Goal: Task Accomplishment & Management: Complete application form

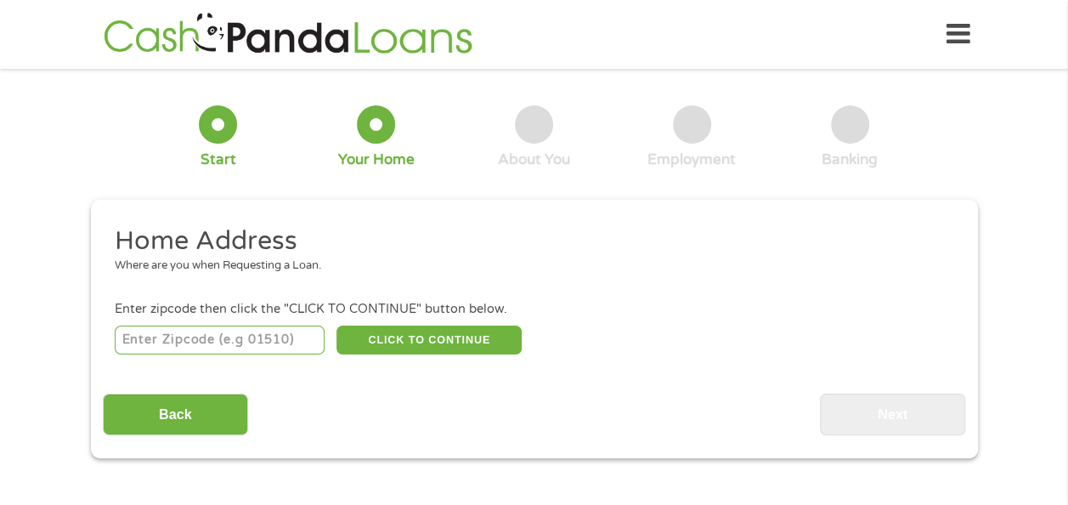
click at [235, 342] on input "number" at bounding box center [220, 339] width 210 height 29
type input "91786"
click at [393, 348] on button "CLICK TO CONTINUE" at bounding box center [428, 339] width 185 height 29
type input "91786"
type input "Upland"
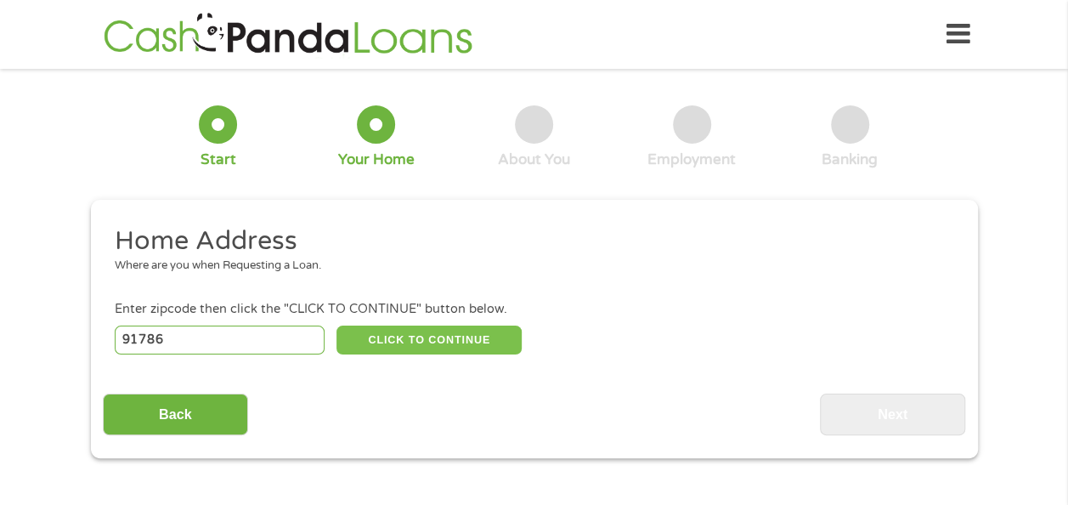
select select "[US_STATE]"
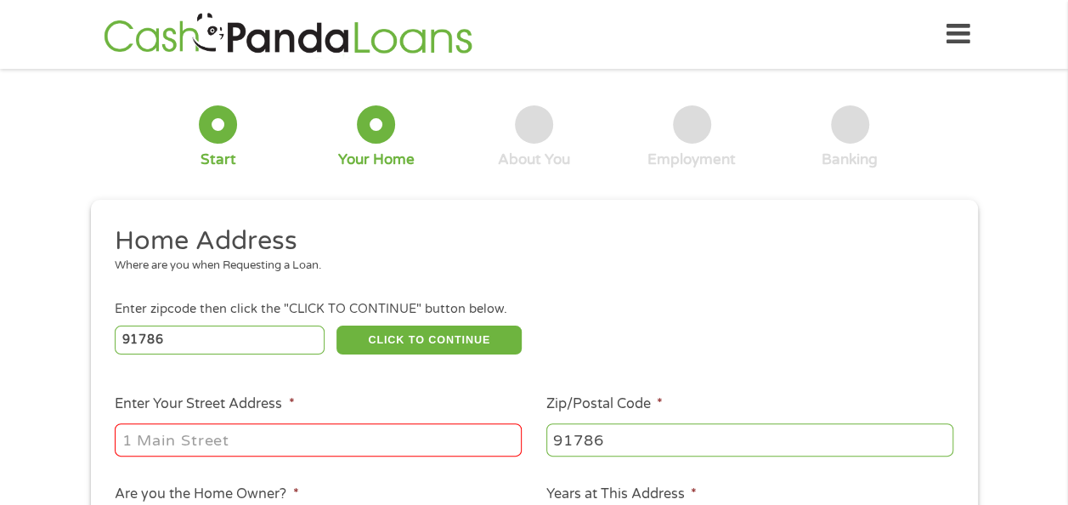
click at [255, 447] on input "Enter Your Street Address *" at bounding box center [318, 439] width 407 height 32
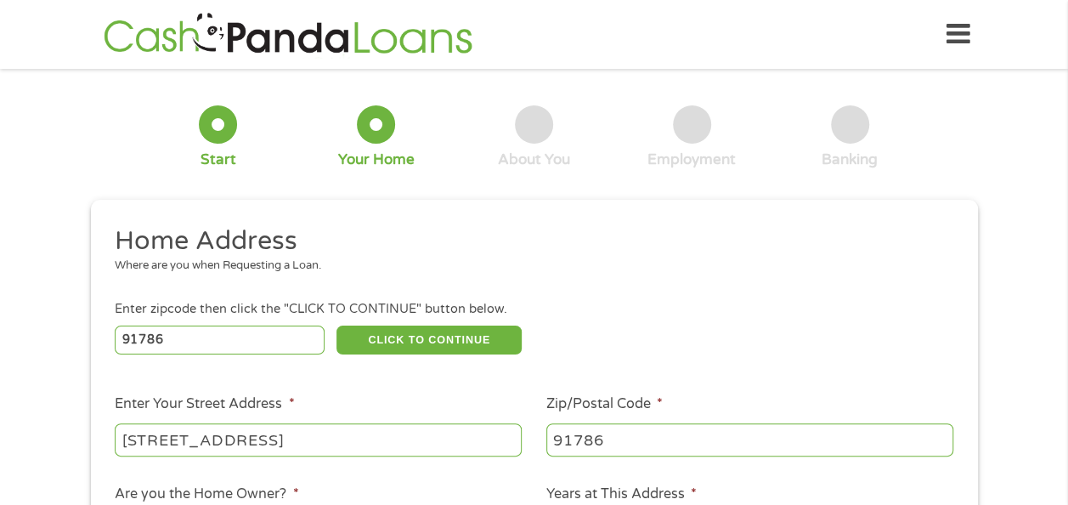
click at [328, 435] on input "[STREET_ADDRESS]" at bounding box center [318, 439] width 407 height 32
type input "[STREET_ADDRESS]"
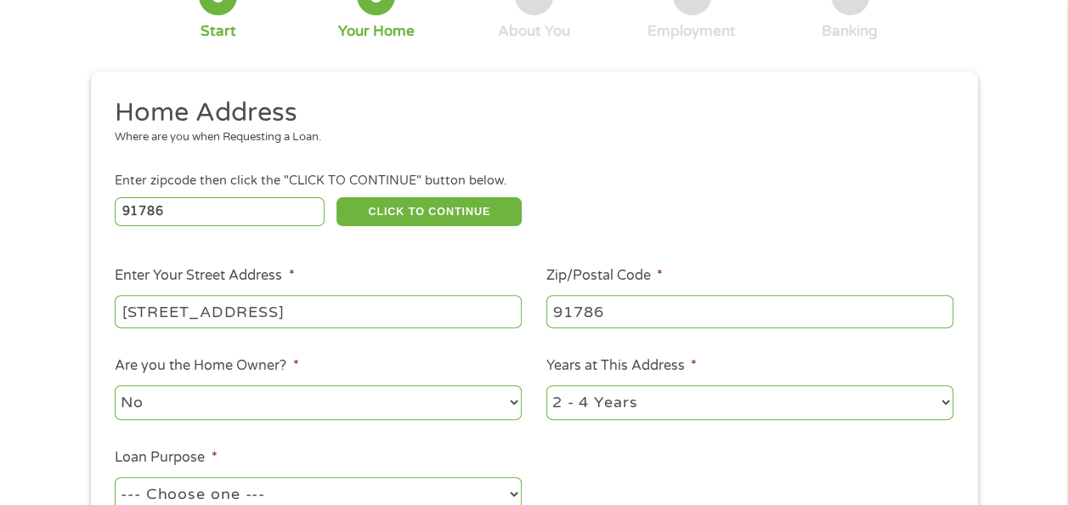
scroll to position [129, 0]
click at [593, 406] on select "1 Year or less 1 - 2 Years 2 - 4 Years Over 4 Years" at bounding box center [749, 401] width 407 height 35
select select "60months"
click at [546, 385] on select "1 Year or less 1 - 2 Years 2 - 4 Years Over 4 Years" at bounding box center [749, 401] width 407 height 35
click at [601, 415] on select "1 Year or less 1 - 2 Years 2 - 4 Years Over 4 Years" at bounding box center [749, 401] width 407 height 35
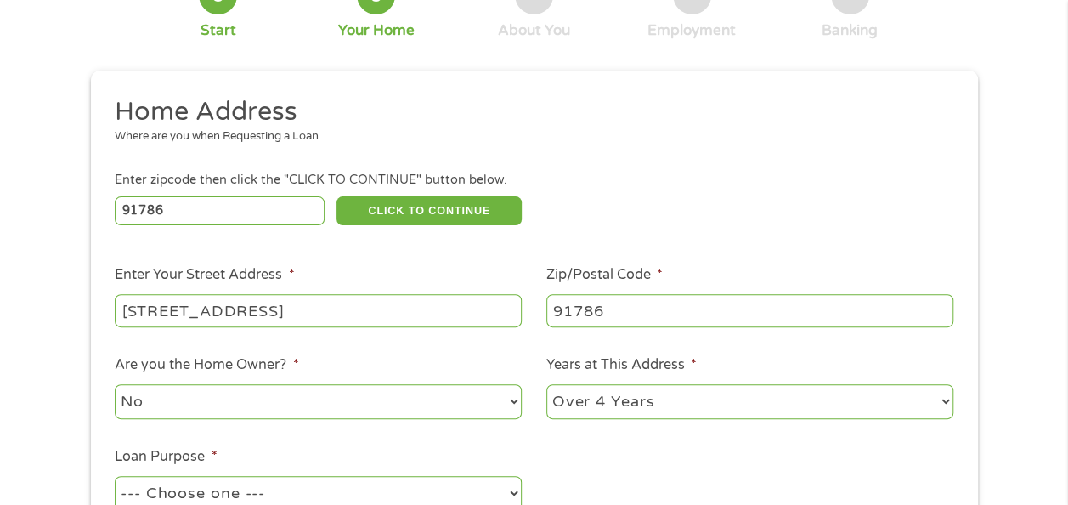
click at [601, 415] on select "1 Year or less 1 - 2 Years 2 - 4 Years Over 4 Years" at bounding box center [749, 401] width 407 height 35
click at [594, 442] on ul "Home Address Where are you when Requesting a Loan. Enter zipcode then click the…" at bounding box center [534, 322] width 862 height 454
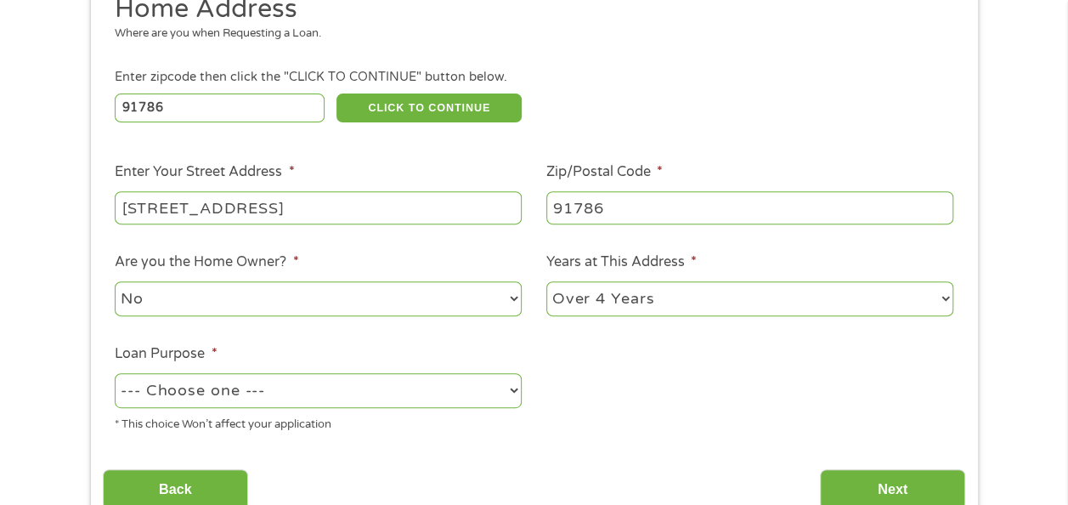
scroll to position [244, 0]
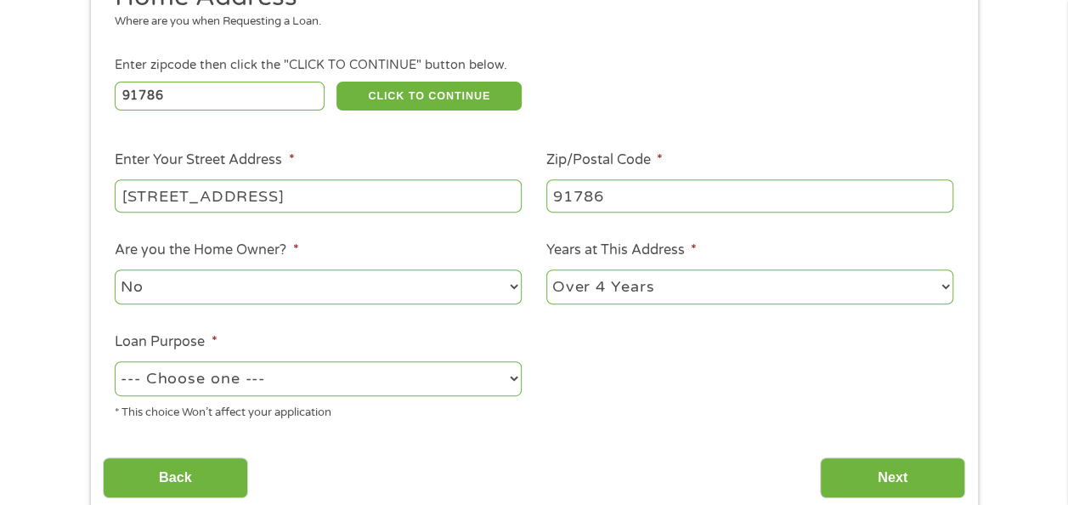
click at [474, 378] on select "--- Choose one --- Pay Bills Debt Consolidation Home Improvement Major Purchase…" at bounding box center [318, 378] width 407 height 35
select select "paybills"
click at [115, 362] on select "--- Choose one --- Pay Bills Debt Consolidation Home Improvement Major Purchase…" at bounding box center [318, 378] width 407 height 35
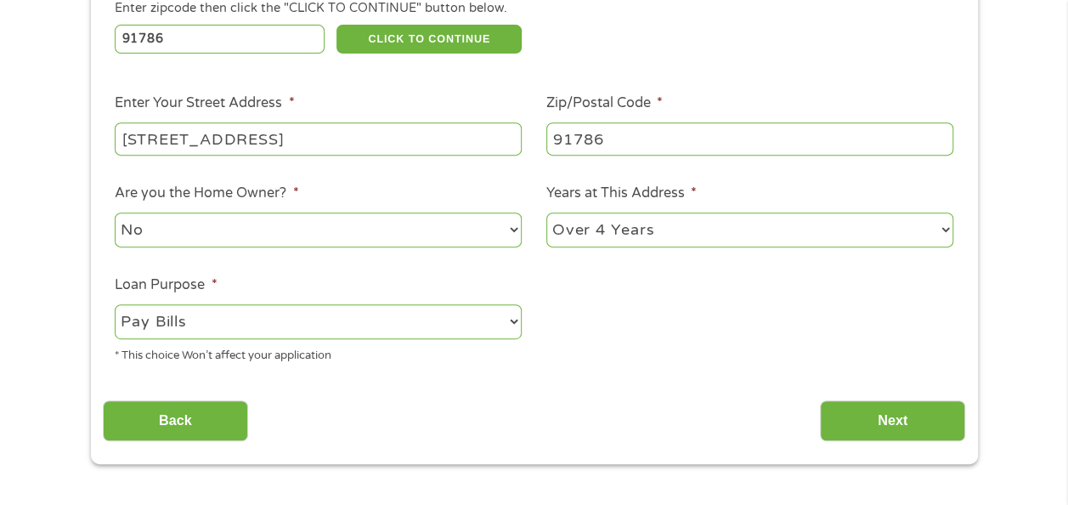
scroll to position [302, 0]
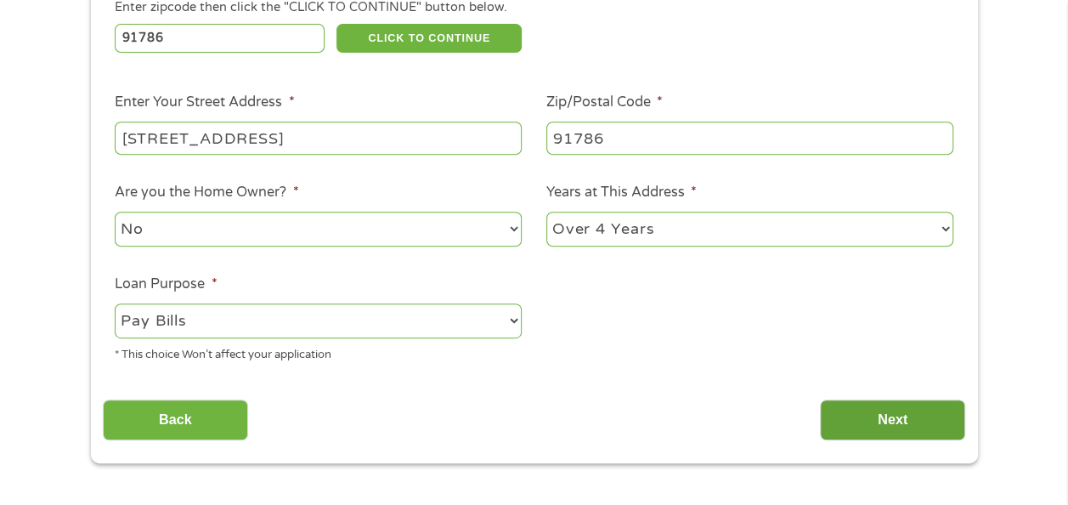
click at [858, 421] on input "Next" at bounding box center [892, 420] width 145 height 42
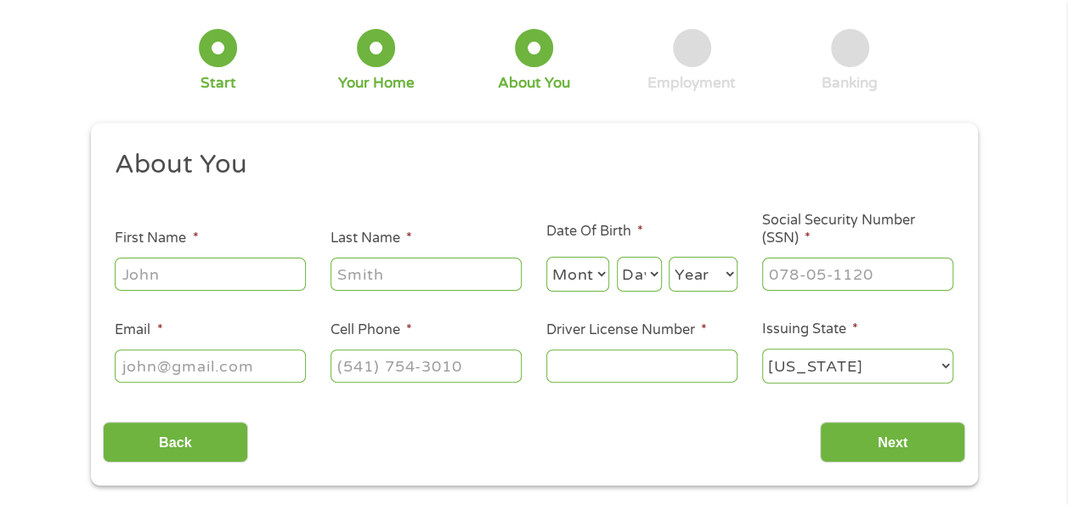
scroll to position [0, 0]
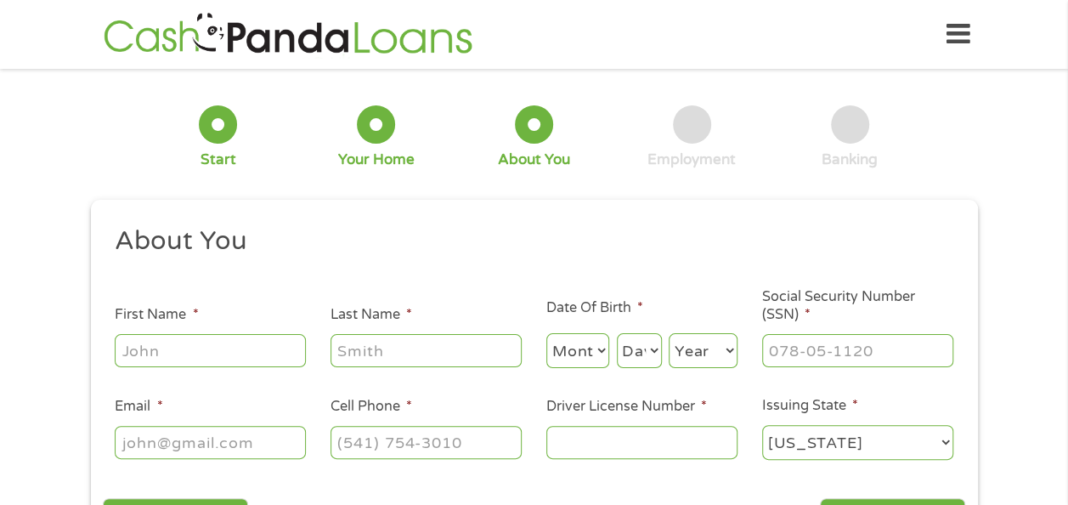
click at [172, 348] on input "First Name *" at bounding box center [210, 350] width 191 height 32
type input "[PERSON_NAME]"
click at [381, 346] on input "Claek" at bounding box center [426, 350] width 191 height 32
type input "[PERSON_NAME]"
select select "12"
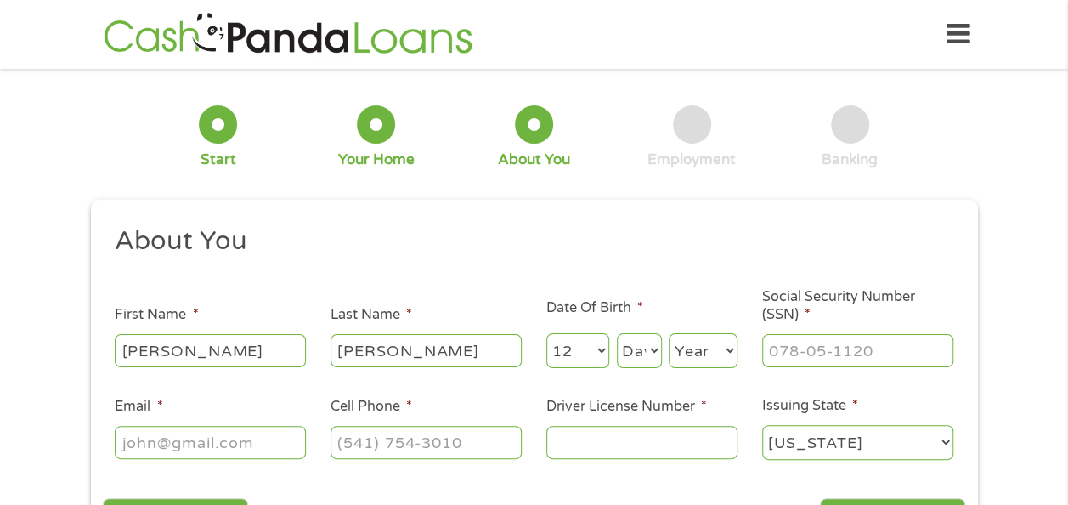
click at [629, 352] on select "Day 1 2 3 4 5 6 7 8 9 10 11 12 13 14 15 16 17 18 19 20 21 22 23 24 25 26 27 28 …" at bounding box center [639, 350] width 45 height 35
select select "1"
click at [617, 334] on select "Day 1 2 3 4 5 6 7 8 9 10 11 12 13 14 15 16 17 18 19 20 21 22 23 24 25 26 27 28 …" at bounding box center [639, 350] width 45 height 35
click at [707, 359] on select "Year [DATE] 2006 2005 2004 2003 2002 2001 2000 1999 1998 1997 1996 1995 1994 19…" at bounding box center [703, 350] width 69 height 35
select select "1992"
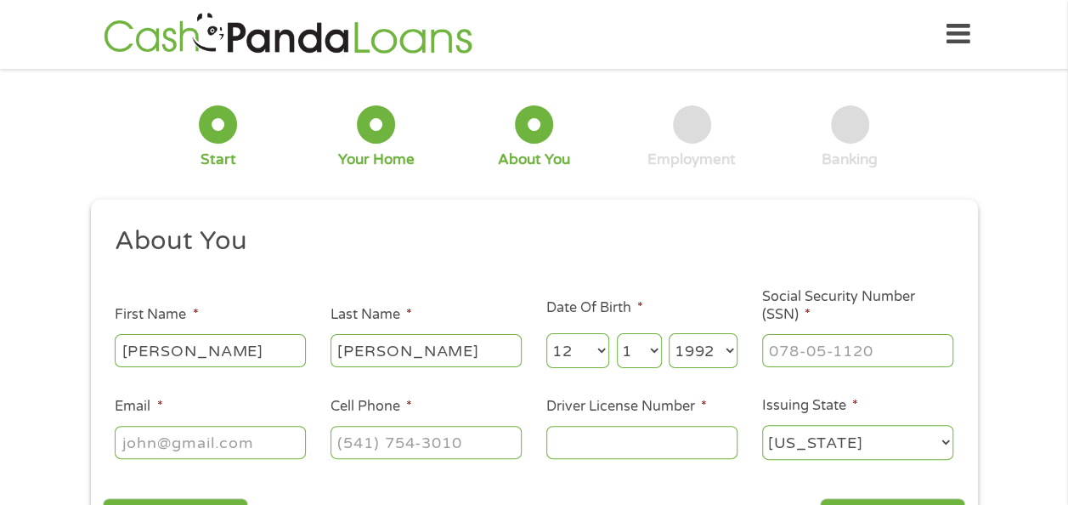
click at [669, 334] on select "Year [DATE] 2006 2005 2004 2003 2002 2001 2000 1999 1998 1997 1996 1995 1994 19…" at bounding box center [703, 350] width 69 height 35
type input "613-70-0742"
click at [238, 448] on input "Email *" at bounding box center [210, 442] width 191 height 32
type input "[EMAIL_ADDRESS][DOMAIN_NAME]"
type input "[PHONE_NUMBER]"
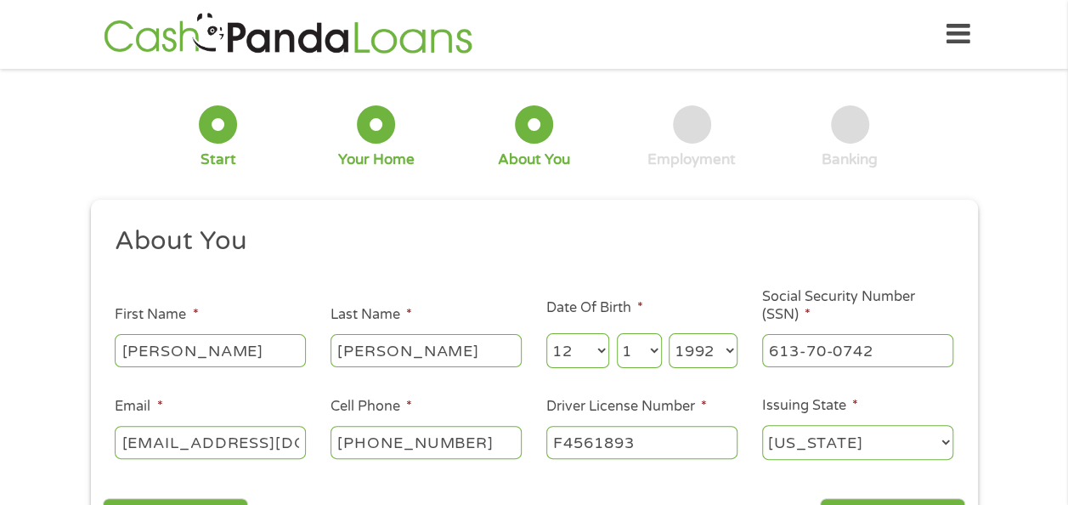
type input "F4561893"
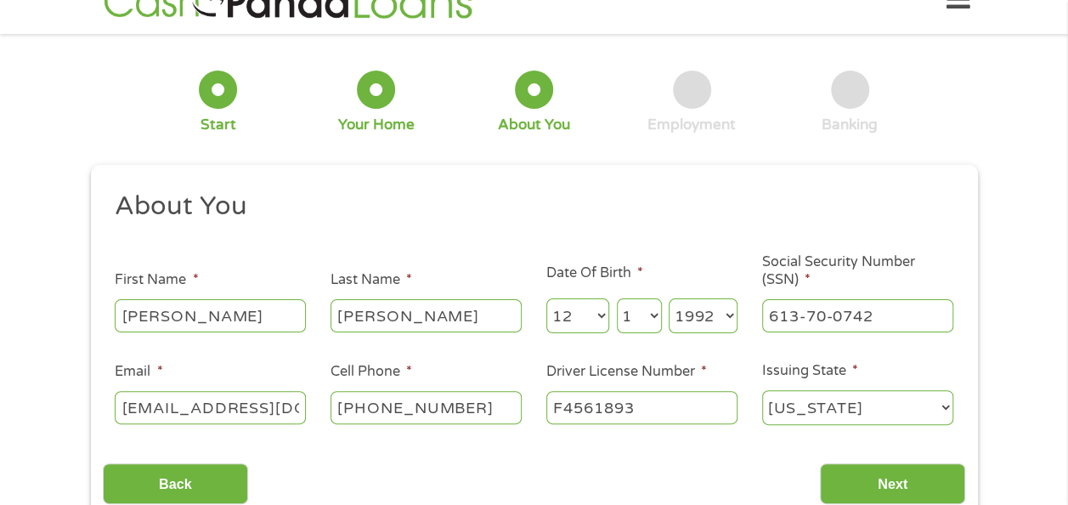
click at [317, 493] on div "Back Next" at bounding box center [534, 477] width 862 height 54
click at [856, 486] on input "Next" at bounding box center [892, 484] width 145 height 42
click at [879, 477] on input "Next" at bounding box center [892, 484] width 145 height 42
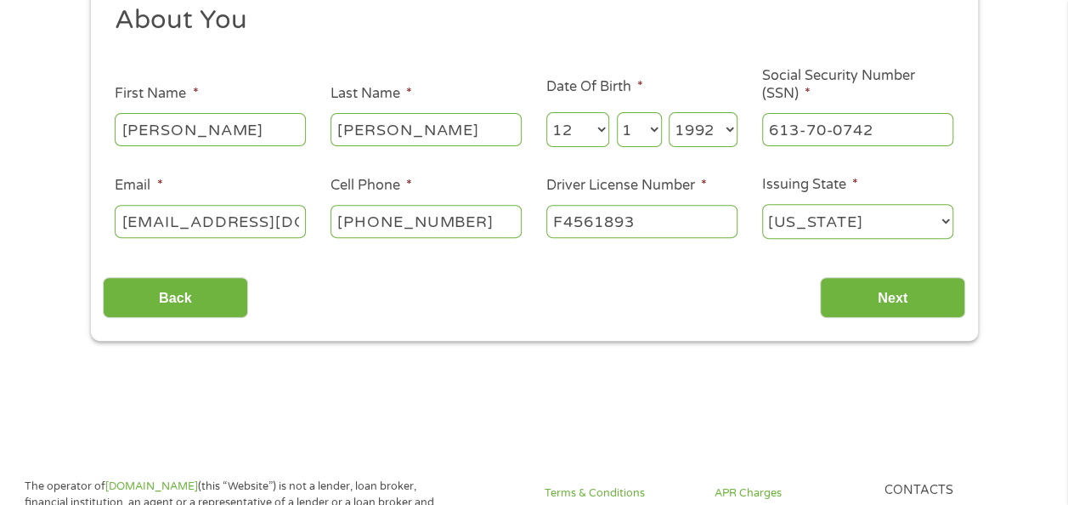
scroll to position [222, 0]
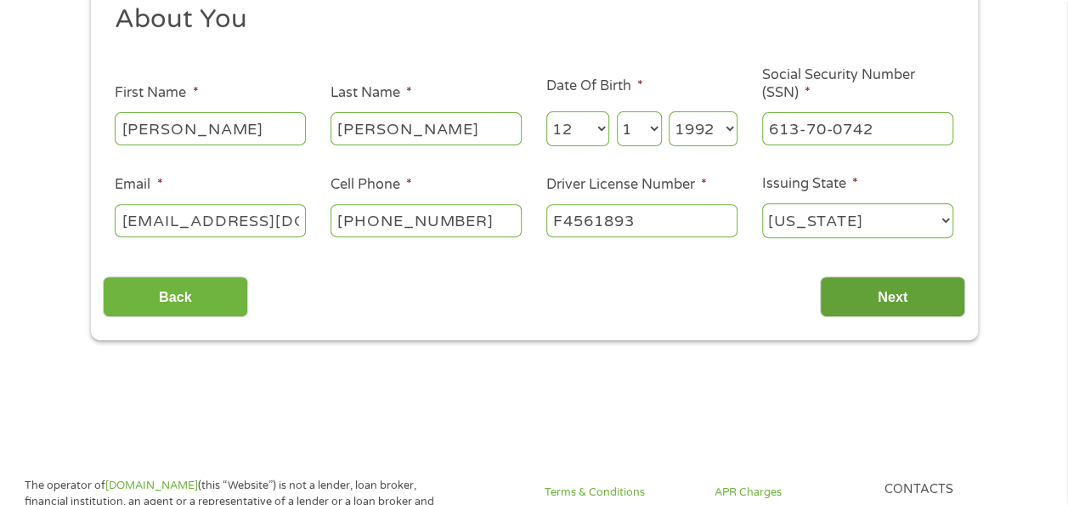
click at [897, 306] on input "Next" at bounding box center [892, 297] width 145 height 42
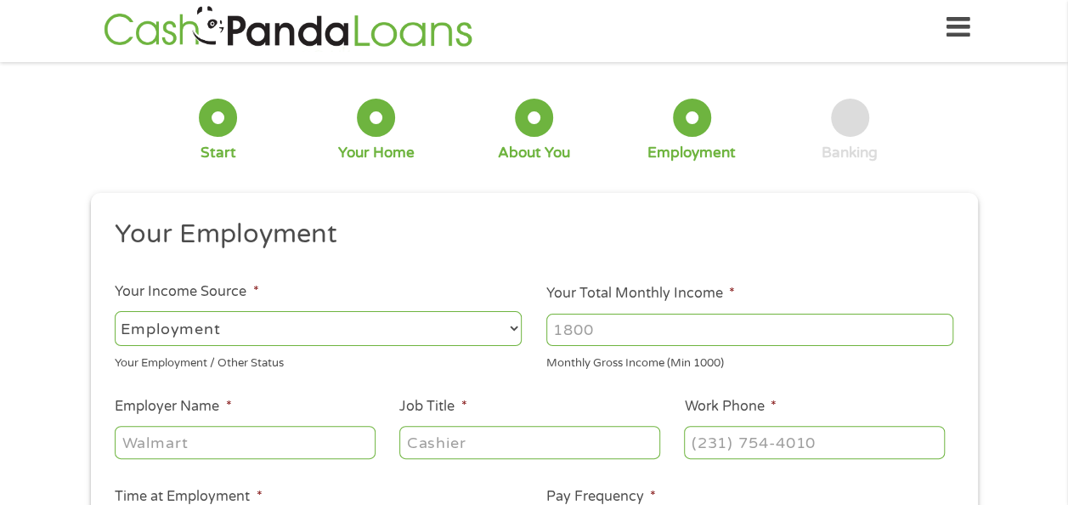
scroll to position [7, 7]
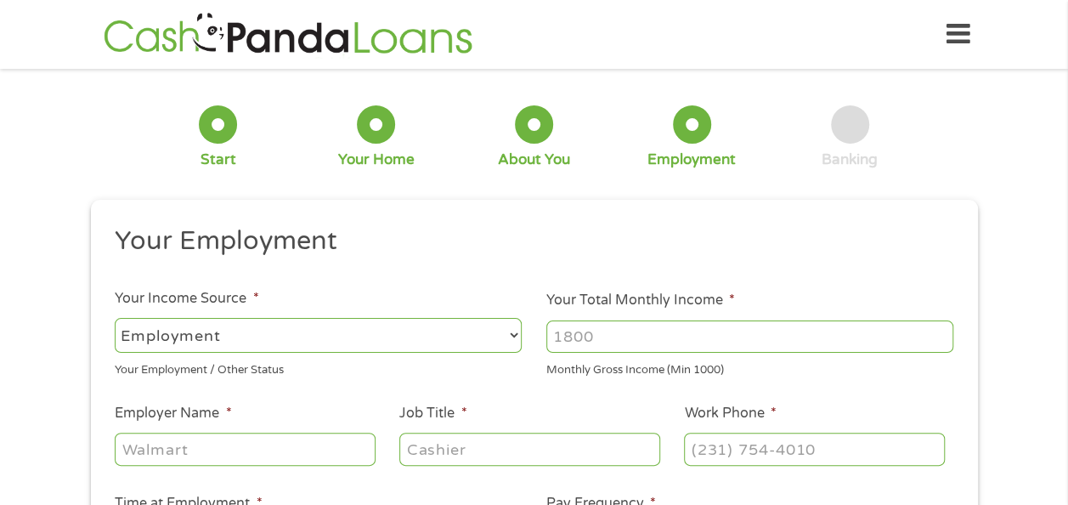
click at [638, 346] on input "Your Total Monthly Income *" at bounding box center [749, 336] width 407 height 32
click at [633, 333] on input "Your Total Monthly Income *" at bounding box center [749, 336] width 407 height 32
click at [943, 342] on input "1000" at bounding box center [749, 336] width 407 height 32
click at [938, 330] on input "1001" at bounding box center [749, 336] width 407 height 32
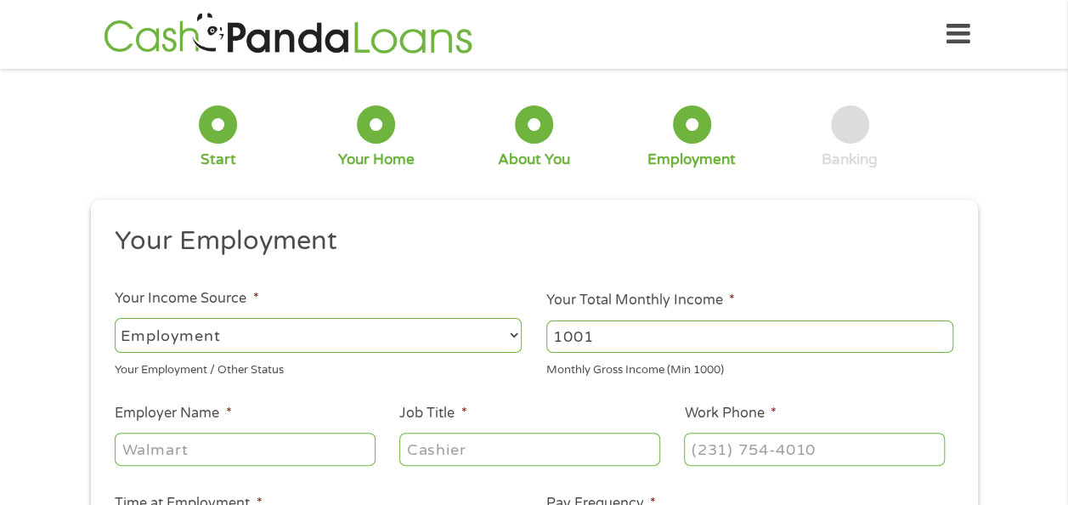
click at [868, 333] on input "1001" at bounding box center [749, 336] width 407 height 32
type input "2400"
click at [865, 280] on ul "Your Employment Your Income Source * --- Choose one --- Employment [DEMOGRAPHIC…" at bounding box center [534, 444] width 862 height 440
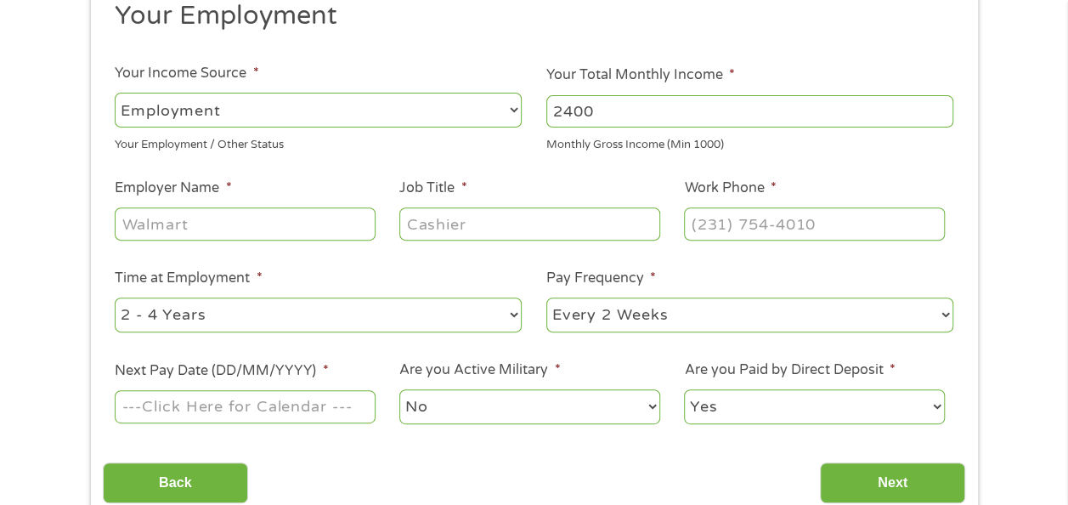
scroll to position [226, 0]
click at [236, 221] on input "Employer Name *" at bounding box center [245, 222] width 260 height 32
type input "Amazon Fresh"
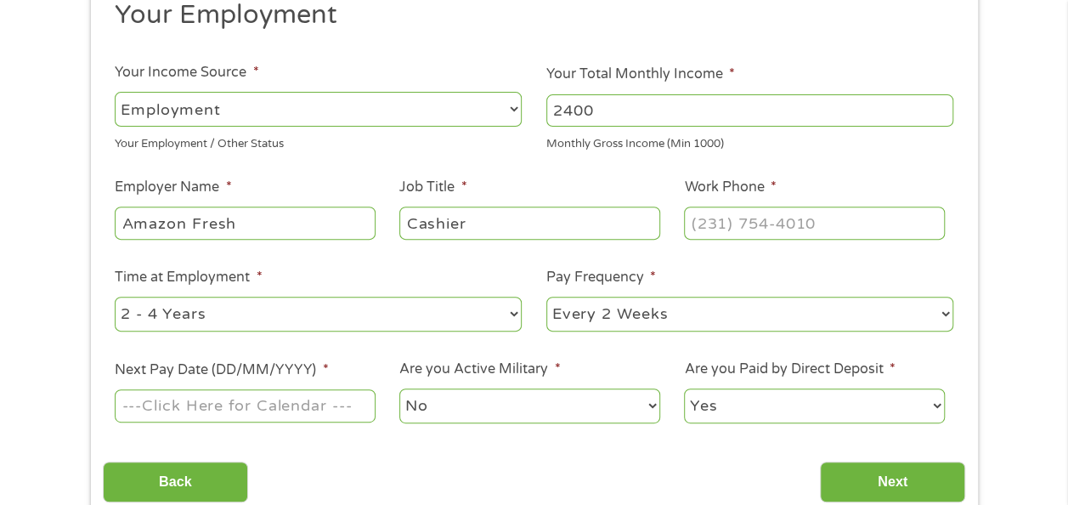
type input "Cashier"
type input "[PHONE_NUMBER]"
click at [201, 317] on select "--- Choose one --- 1 Year or less 1 - 2 Years 2 - 4 Years Over 4 Years" at bounding box center [318, 314] width 407 height 35
select select "12months"
click at [115, 297] on select "--- Choose one --- 1 Year or less 1 - 2 Years 2 - 4 Years Over 4 Years" at bounding box center [318, 314] width 407 height 35
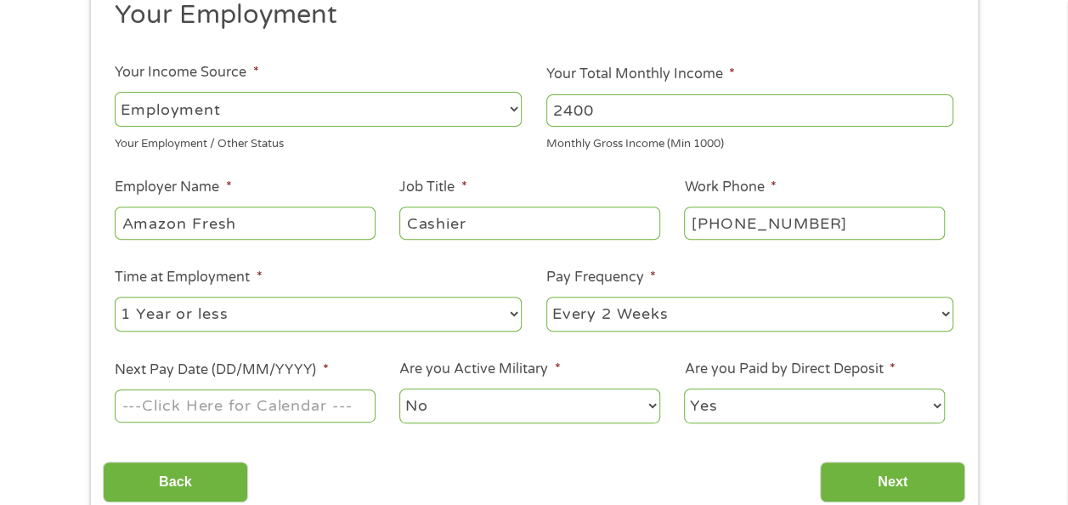
click at [574, 319] on select "--- Choose one --- Every 2 Weeks Every Week Monthly Semi-Monthly" at bounding box center [749, 314] width 407 height 35
select select "weekly"
click at [546, 297] on select "--- Choose one --- Every 2 Weeks Every Week Monthly Semi-Monthly" at bounding box center [749, 314] width 407 height 35
click at [531, 466] on div "Back Next" at bounding box center [534, 476] width 862 height 54
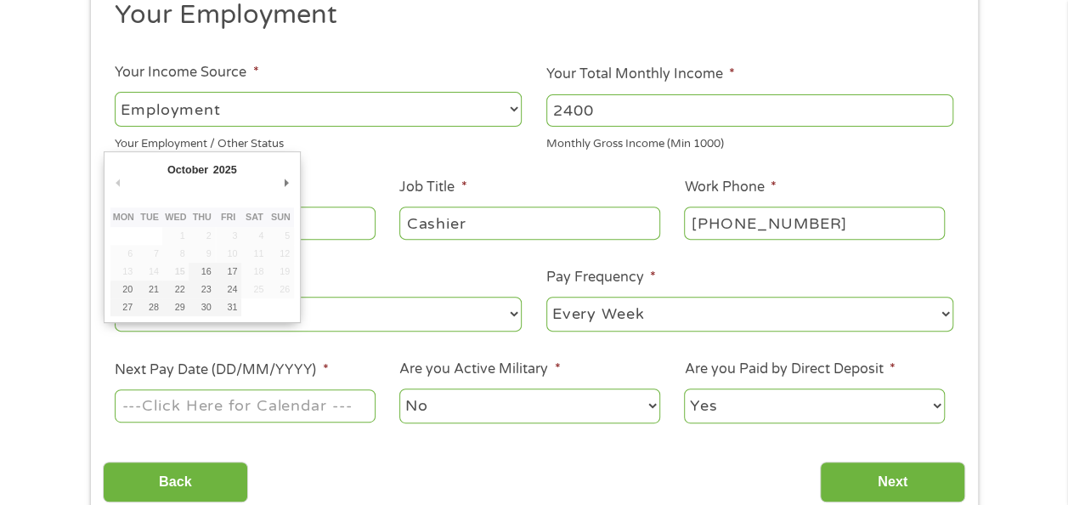
click at [212, 410] on input "Next Pay Date (DD/MM/YYYY) *" at bounding box center [245, 405] width 260 height 32
type input "[DATE]"
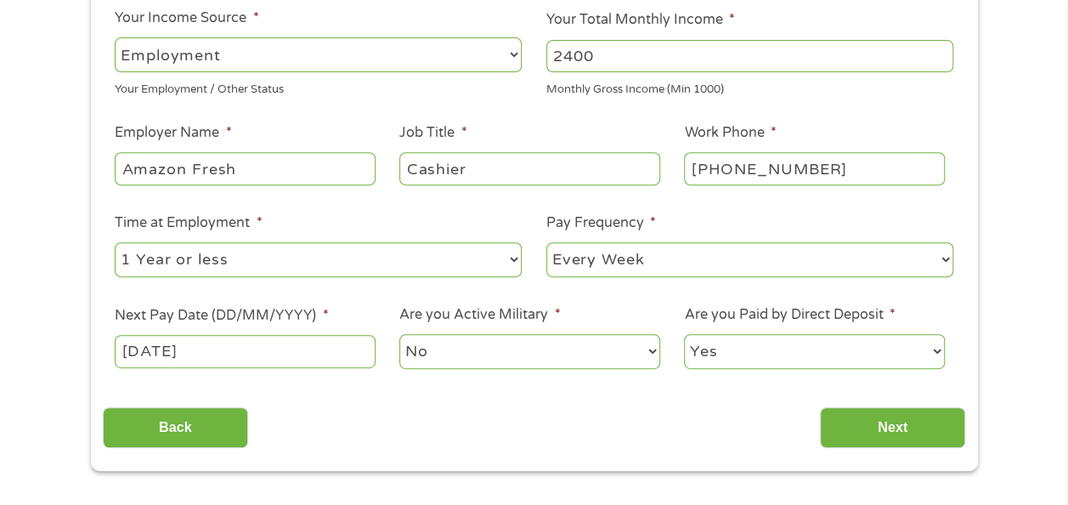
scroll to position [281, 0]
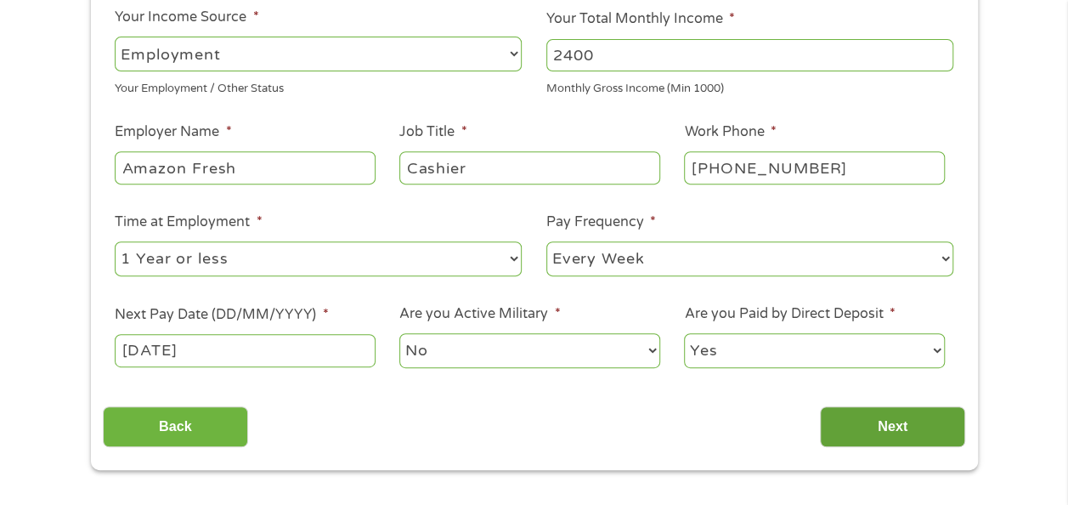
click at [848, 441] on input "Next" at bounding box center [892, 427] width 145 height 42
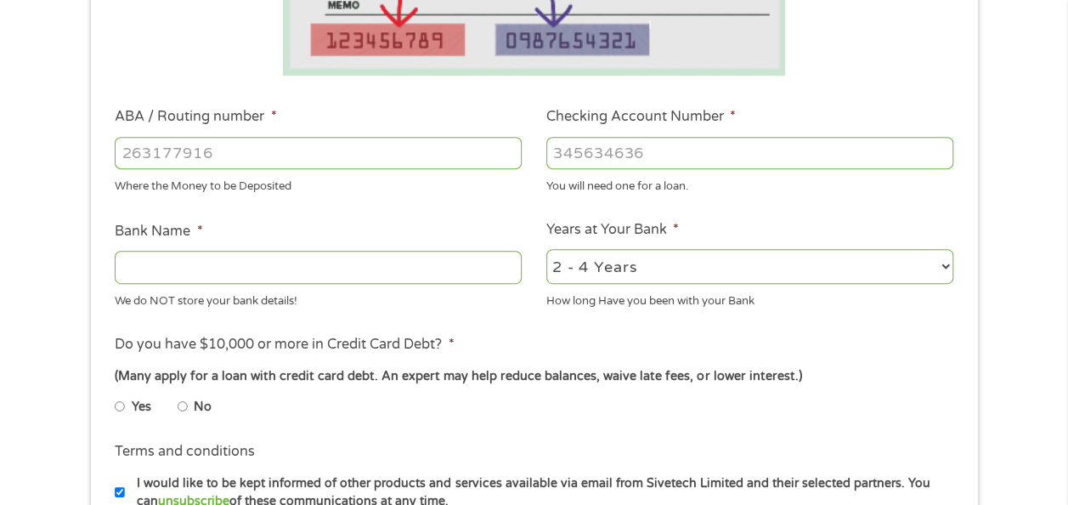
scroll to position [440, 0]
click at [330, 323] on ul "Bank Information Where do you want the funds deposited? ABA / Routing number * …" at bounding box center [534, 207] width 862 height 846
click at [221, 150] on input "ABA / Routing number *" at bounding box center [318, 152] width 407 height 32
type input "322282603"
type input "ARROWHEAD CREDIT UNION"
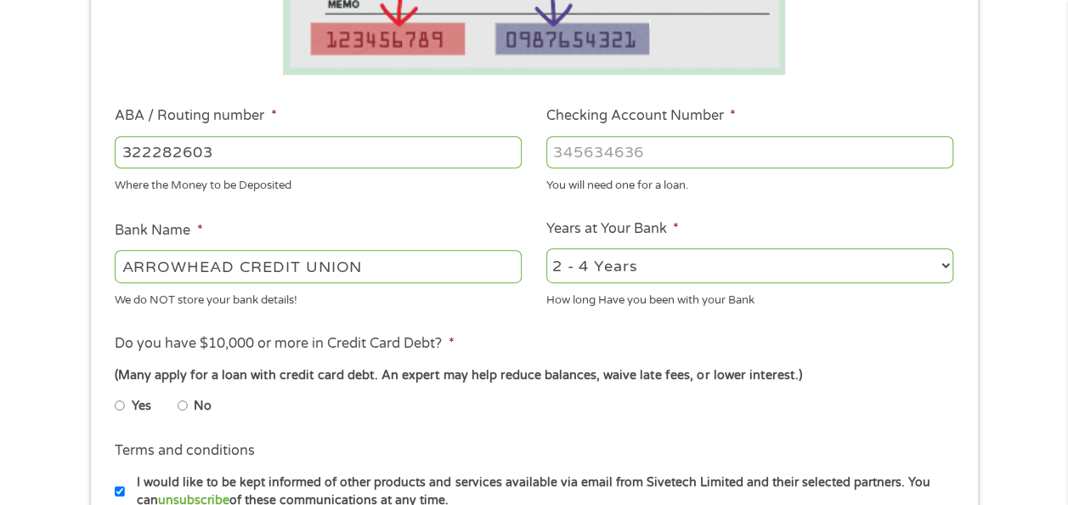
type input "322282603"
click at [593, 144] on input "Checking Account Number *" at bounding box center [749, 152] width 407 height 32
type input "10700762531745"
click at [502, 194] on div "Where the Money to be Deposited" at bounding box center [318, 183] width 407 height 23
click at [638, 274] on select "2 - 4 Years 6 - 12 Months 1 - 2 Years Over 4 Years" at bounding box center [749, 265] width 407 height 35
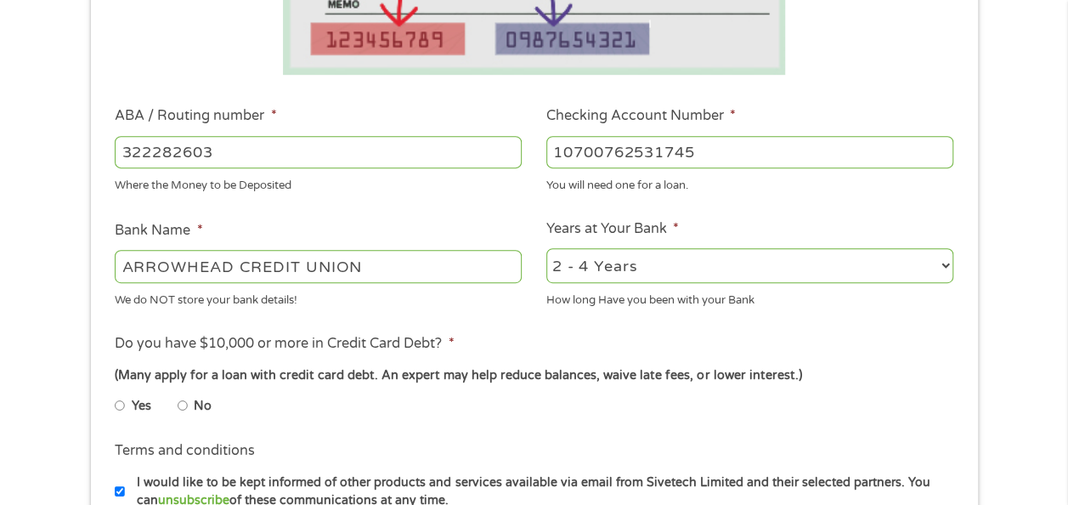
select select "24months"
click at [546, 249] on select "2 - 4 Years 6 - 12 Months 1 - 2 Years Over 4 Years" at bounding box center [749, 265] width 407 height 35
click at [516, 442] on li "Terms and conditions I would like to be kept informed of other products and ser…" at bounding box center [534, 474] width 862 height 69
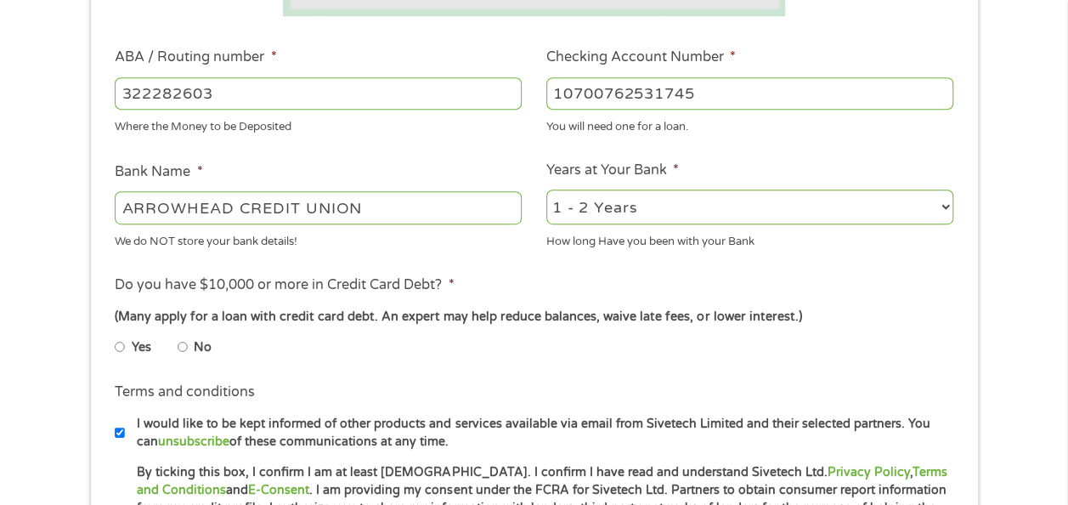
scroll to position [500, 0]
click at [182, 349] on input "No" at bounding box center [183, 345] width 10 height 27
radio input "true"
click at [182, 349] on input "No" at bounding box center [183, 345] width 10 height 27
click at [85, 354] on div "1 Start 2 Your Home 3 About You 4 Employment 5 Banking 6 This field is hidden w…" at bounding box center [535, 119] width 918 height 1077
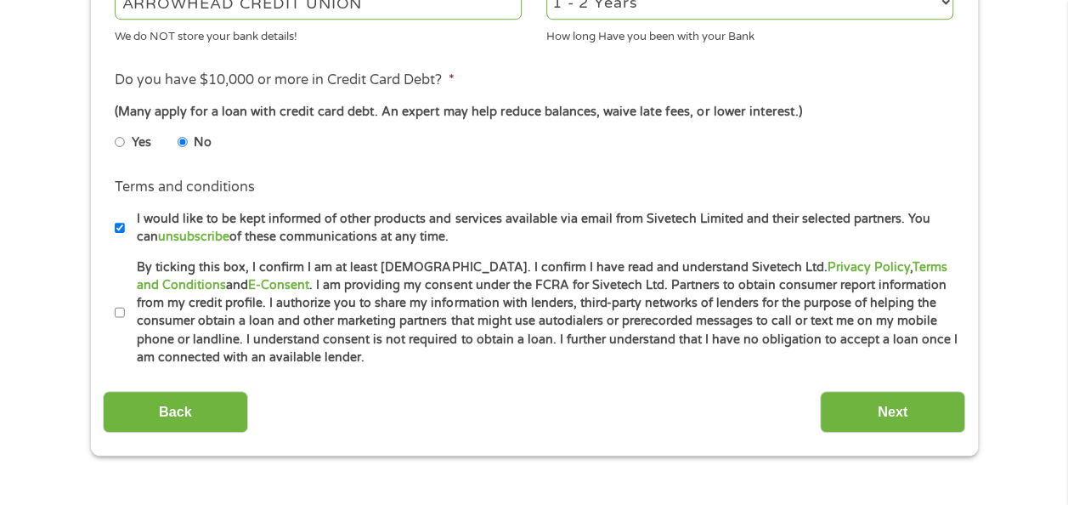
scroll to position [706, 0]
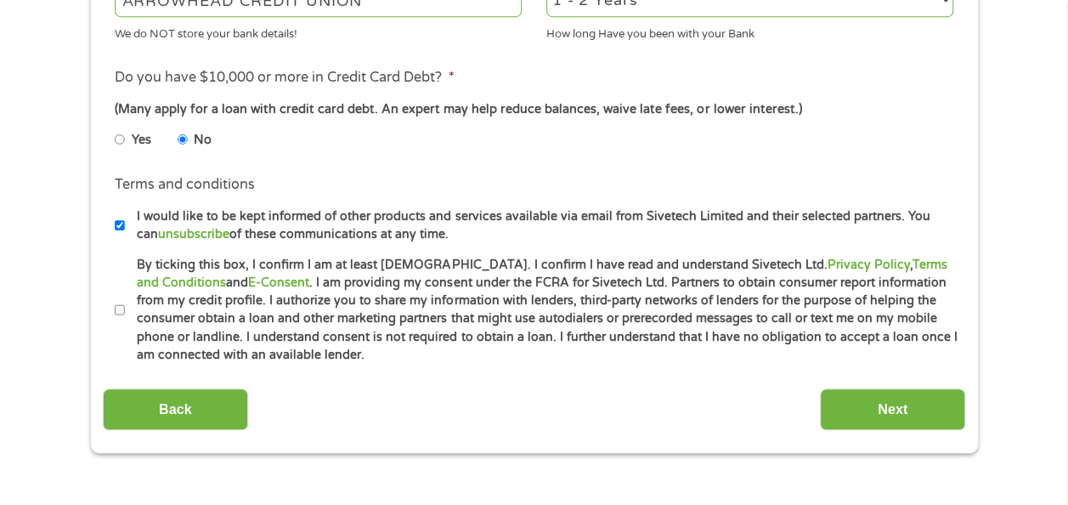
click at [119, 308] on input "By ticking this box, I confirm I am at least [DEMOGRAPHIC_DATA]. I confirm I ha…" at bounding box center [120, 310] width 10 height 27
checkbox input "true"
click at [862, 413] on input "Next" at bounding box center [892, 409] width 145 height 42
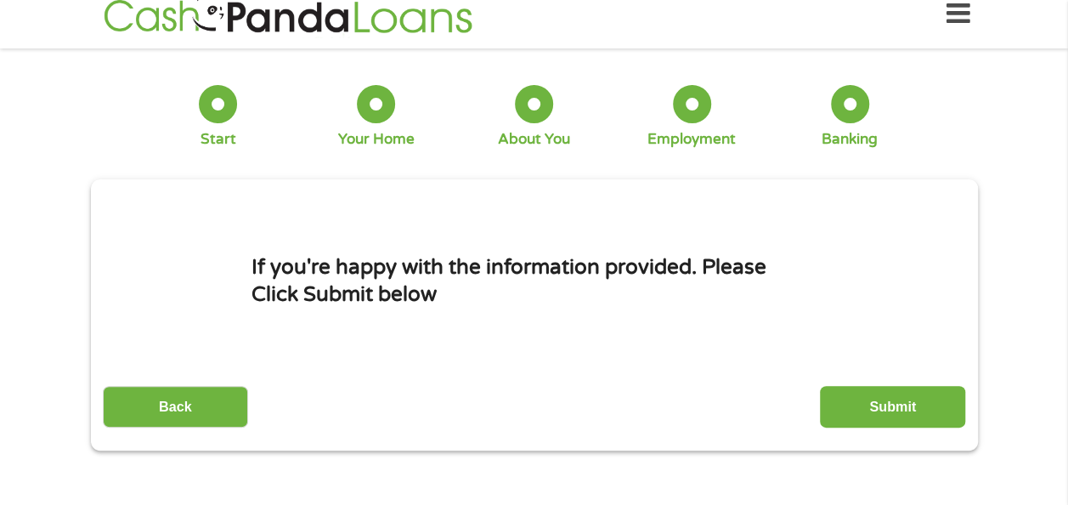
scroll to position [0, 0]
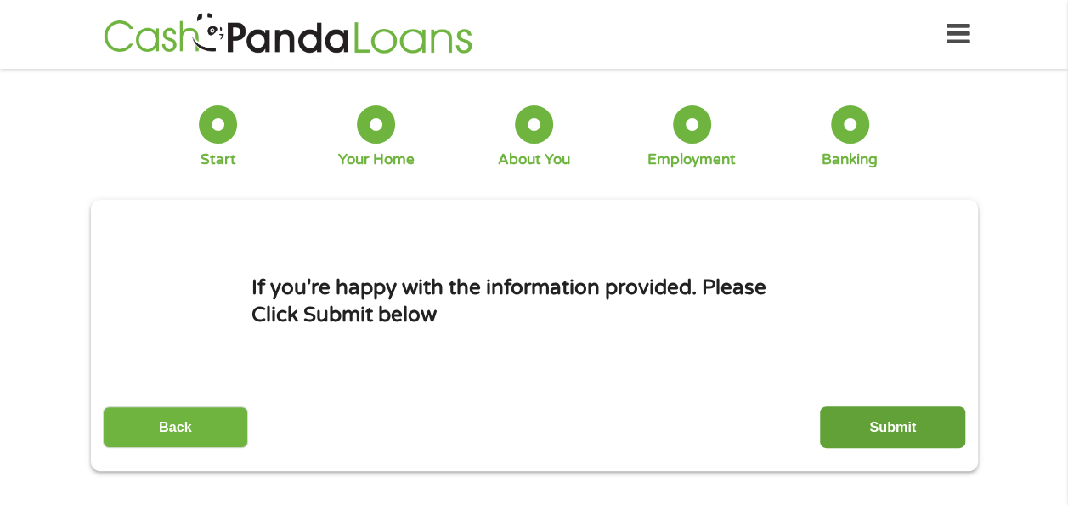
click at [877, 418] on input "Submit" at bounding box center [892, 427] width 145 height 42
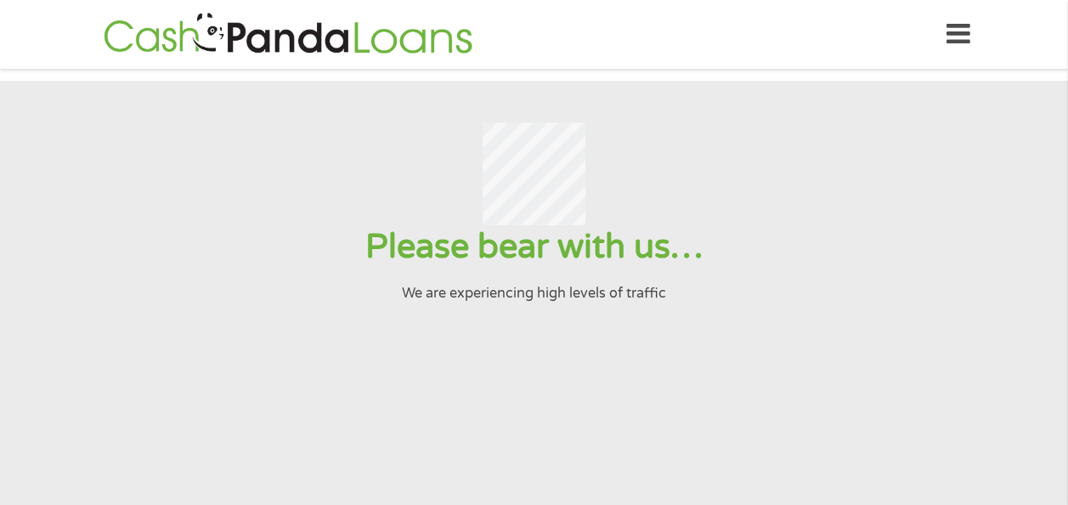
click at [700, 347] on section "Please bear with us… We are experiencing high levels of traffic" at bounding box center [534, 368] width 1068 height 574
click at [952, 42] on icon at bounding box center [959, 35] width 24 height 42
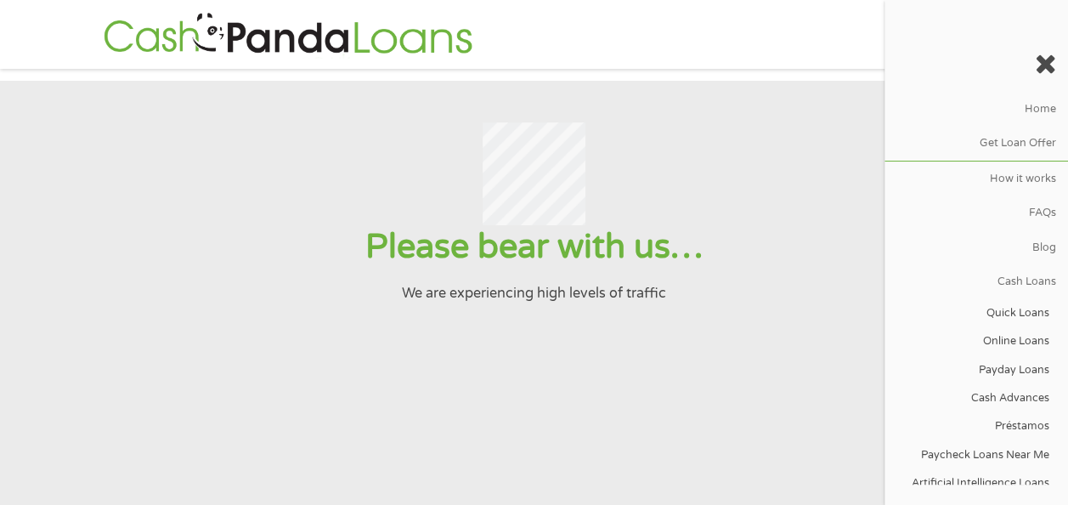
click at [770, 146] on div at bounding box center [533, 173] width 1026 height 103
click at [1043, 69] on icon at bounding box center [1045, 63] width 21 height 27
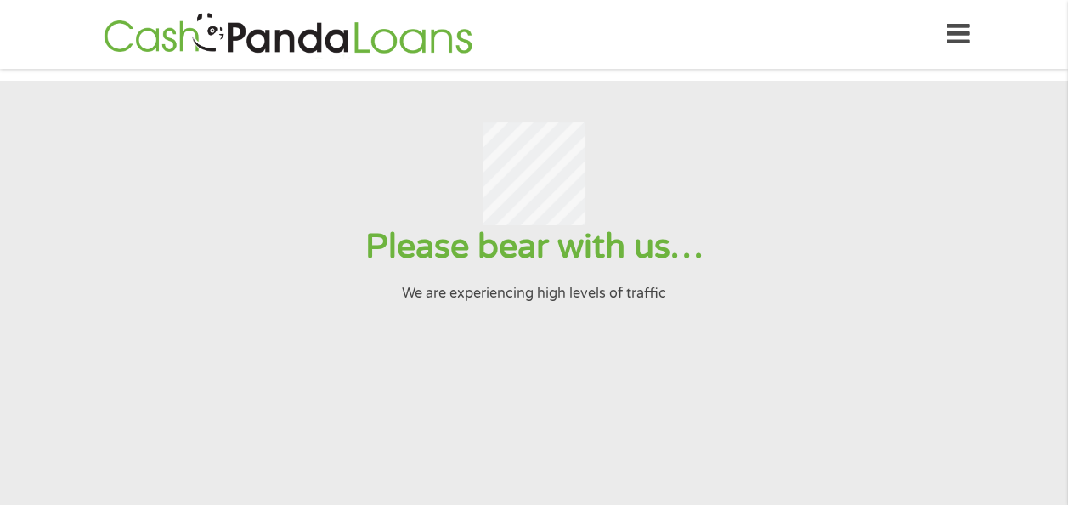
click at [715, 218] on div at bounding box center [533, 173] width 1026 height 103
